Goal: Check status: Check status

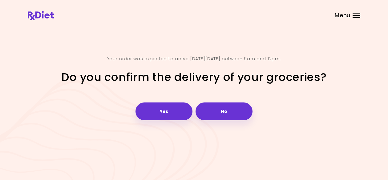
click at [357, 14] on div "Menu" at bounding box center [356, 15] width 8 height 5
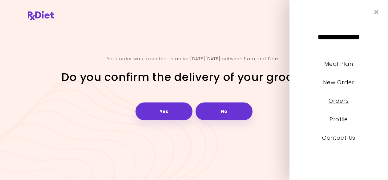
click at [338, 101] on link "Orders" at bounding box center [338, 101] width 20 height 8
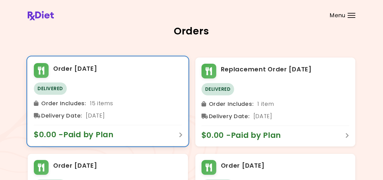
click at [38, 73] on div at bounding box center [41, 70] width 15 height 15
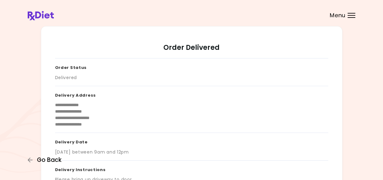
click at [44, 160] on span "Go Back" at bounding box center [49, 160] width 25 height 7
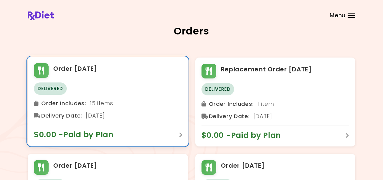
click at [75, 103] on span "Order Includes :" at bounding box center [63, 103] width 45 height 10
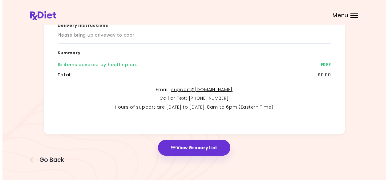
scroll to position [148, 0]
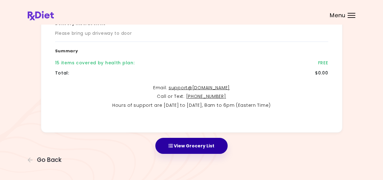
click at [193, 145] on button "View Grocery List" at bounding box center [191, 146] width 72 height 16
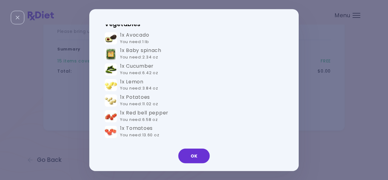
scroll to position [217, 0]
